Goal: Information Seeking & Learning: Check status

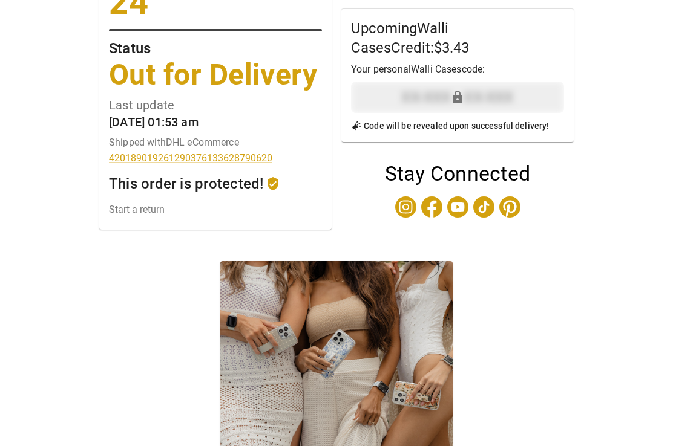
scroll to position [209, 0]
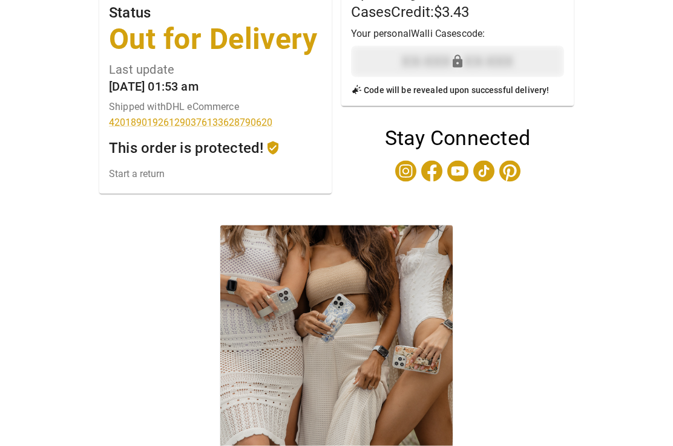
click at [47, 379] on div "Estimated delivery date Sunday August 24 Status Out for Delivery Last update Au…" at bounding box center [336, 195] width 682 height 694
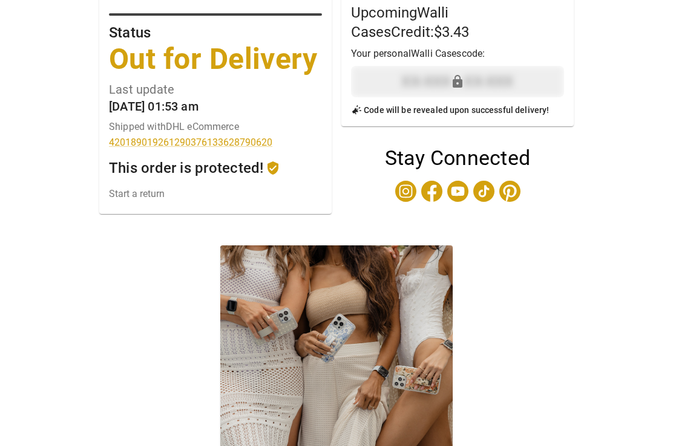
scroll to position [168, 0]
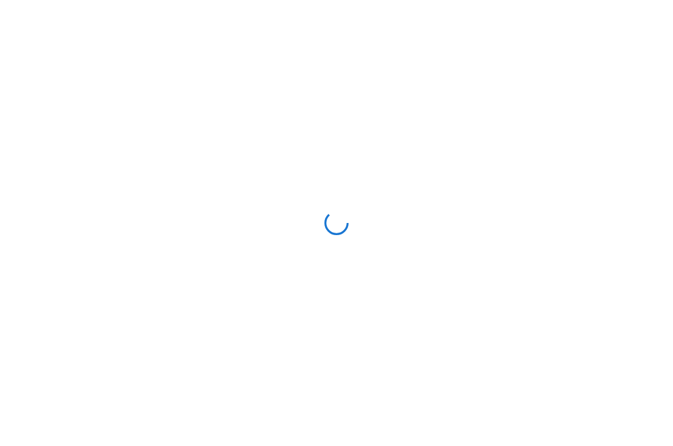
scroll to position [1, 0]
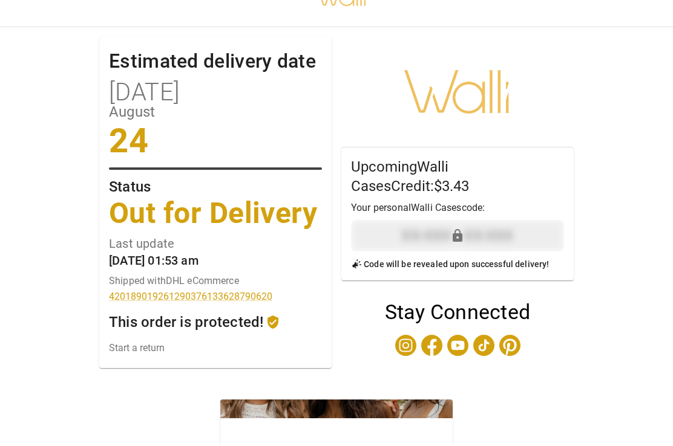
scroll to position [34, 0]
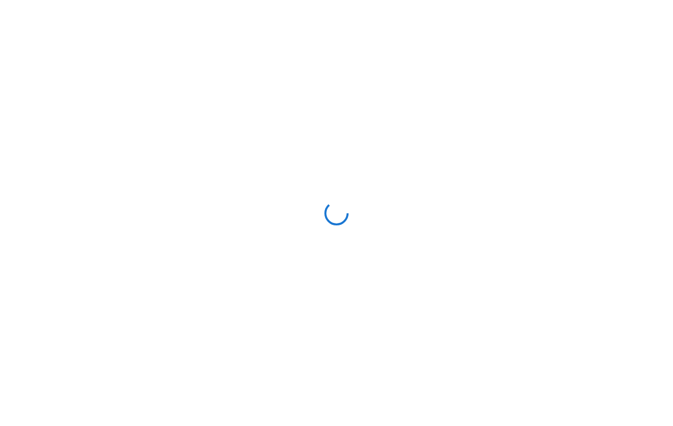
scroll to position [1, 0]
